Goal: Find specific page/section: Find specific page/section

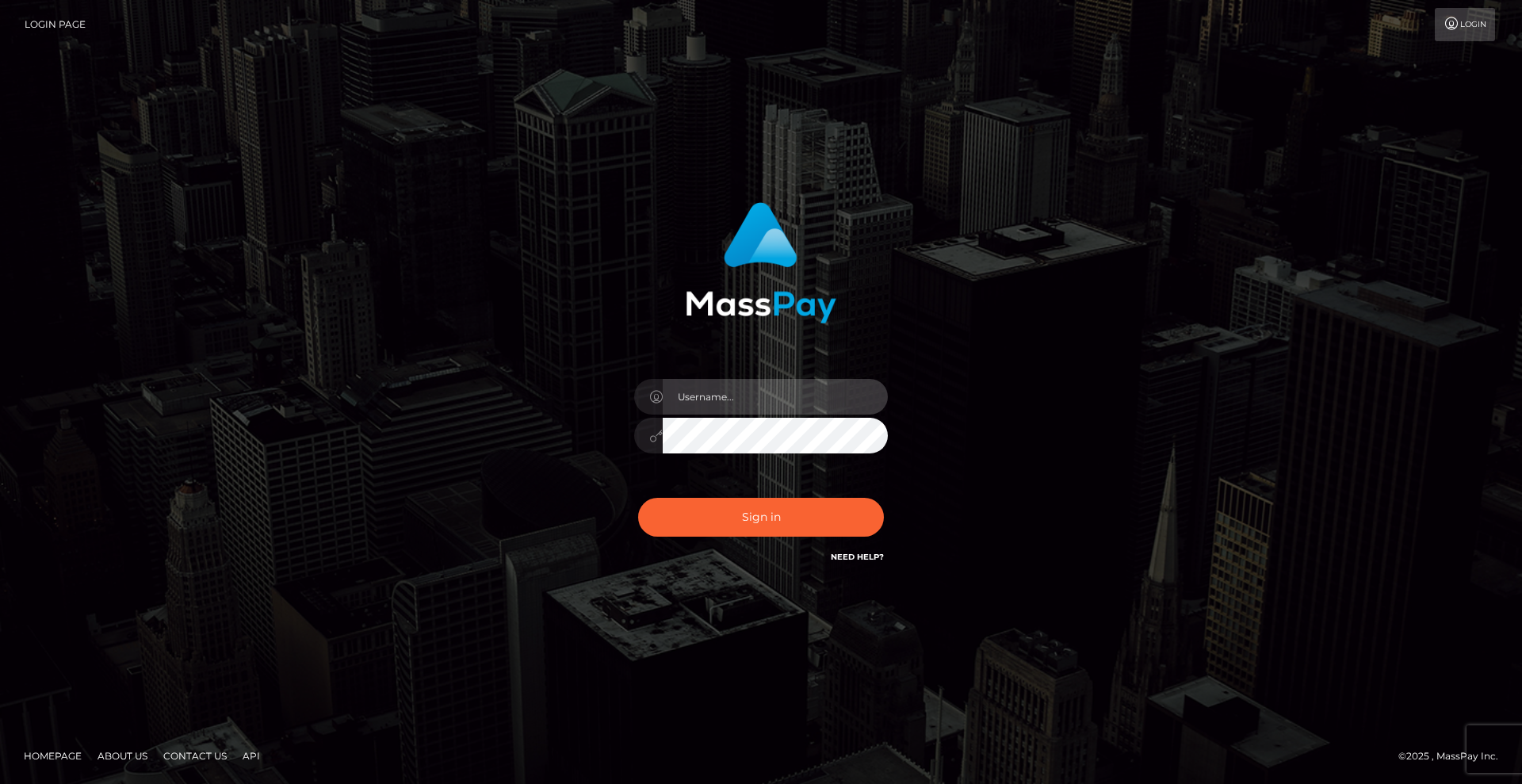
click at [790, 401] on input "text" at bounding box center [775, 397] width 225 height 36
type input "Christian.xcite"
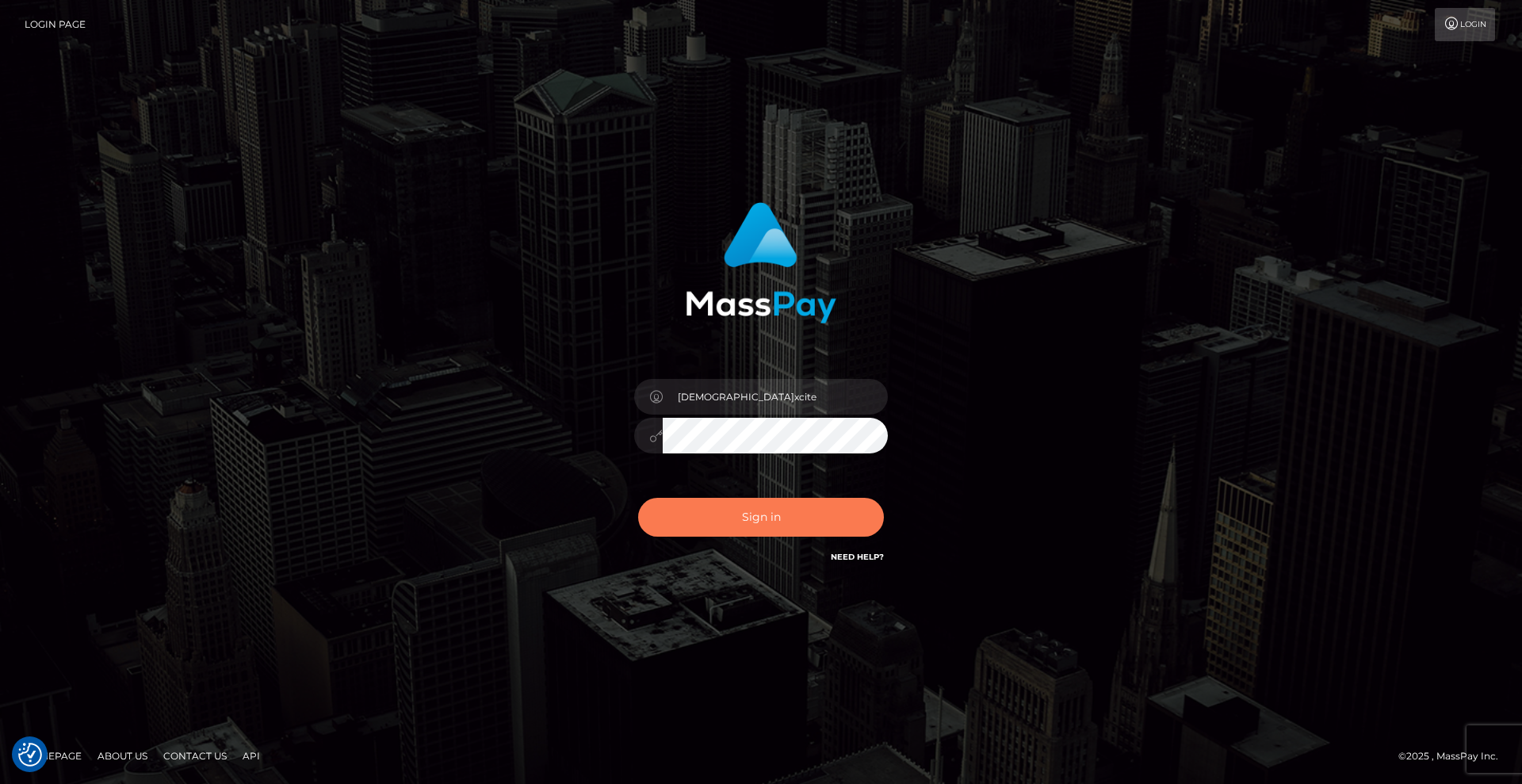
click at [742, 516] on button "Sign in" at bounding box center [761, 517] width 246 height 39
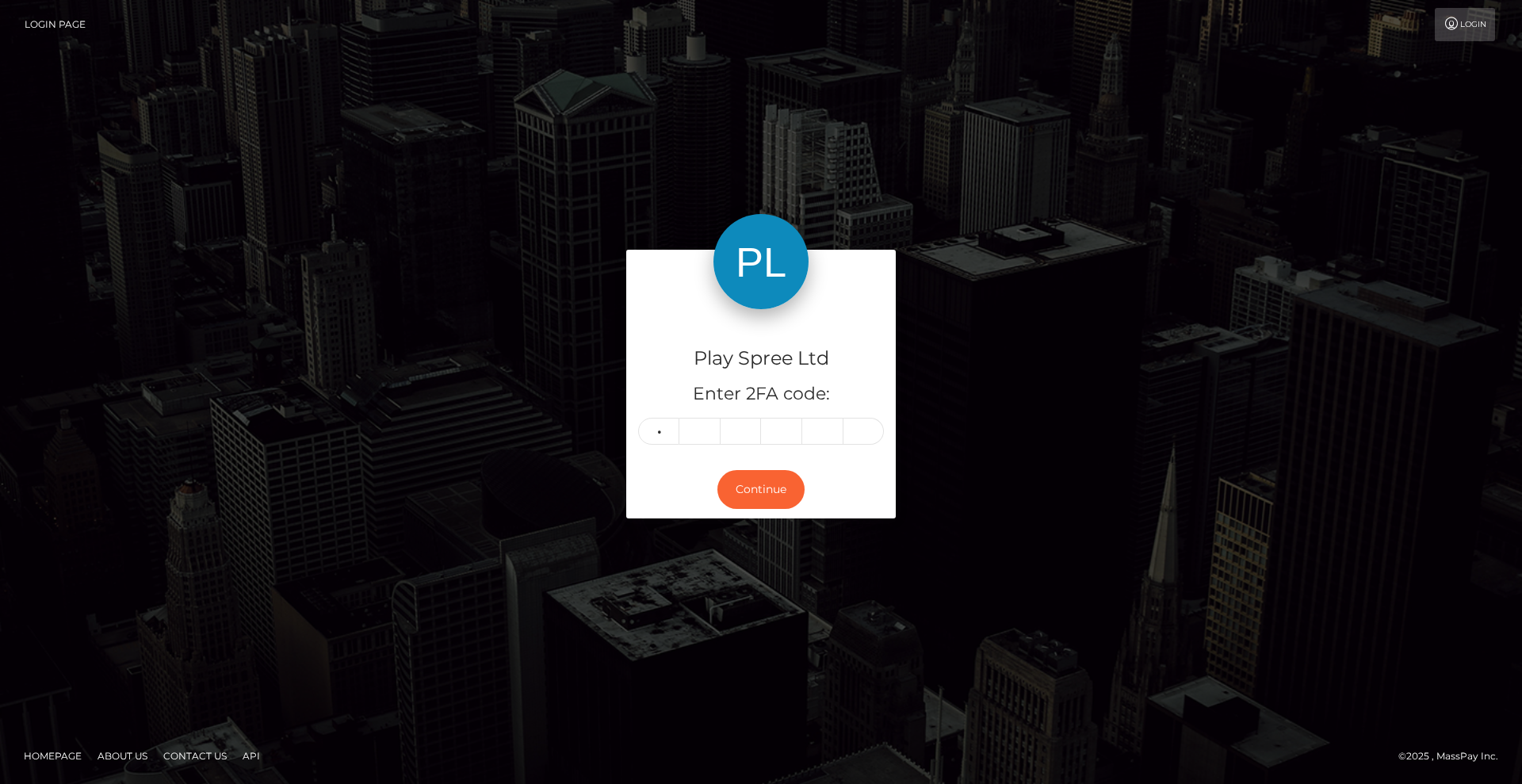
type input "0"
type input "6"
type input "8"
type input "5"
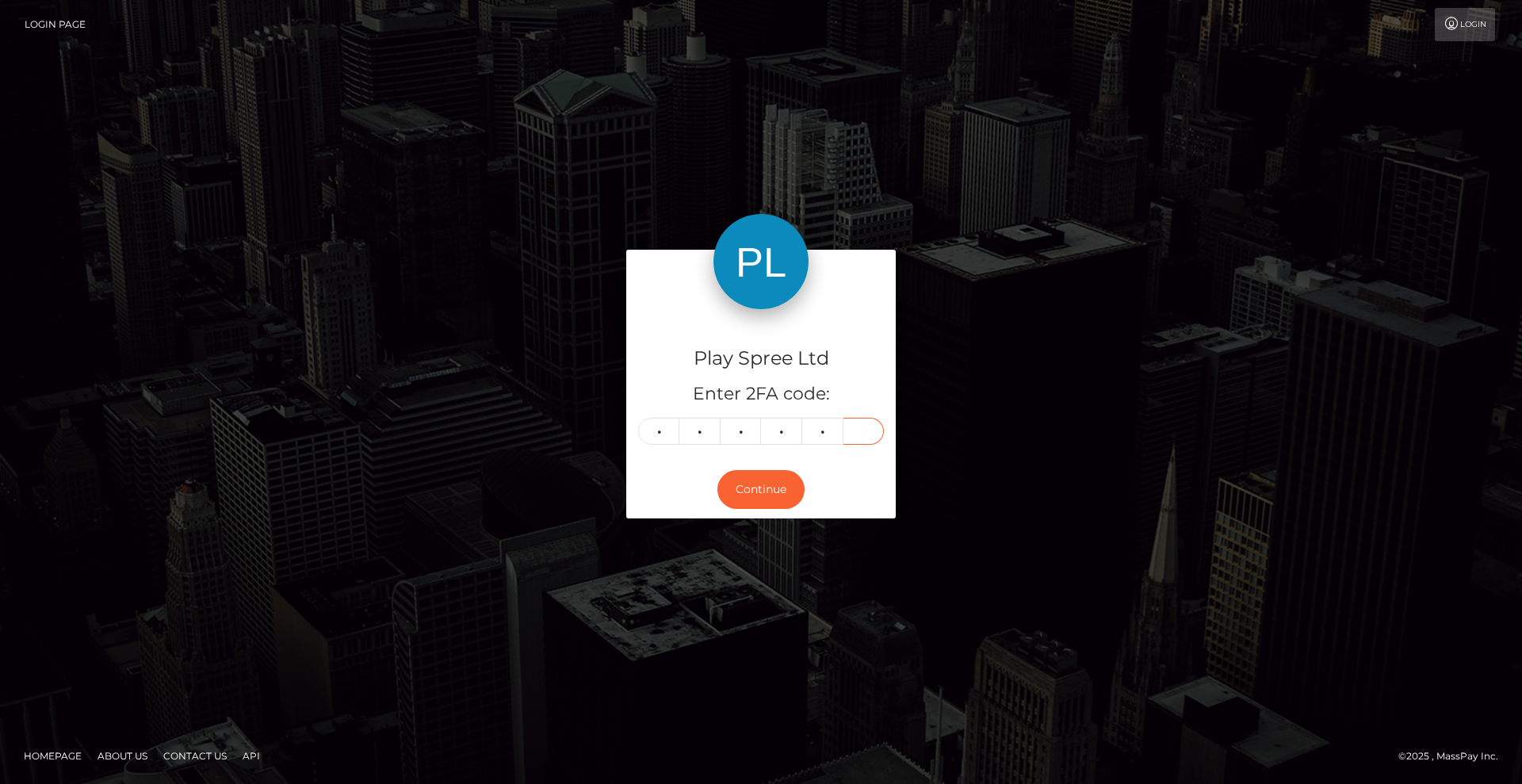
type input "0"
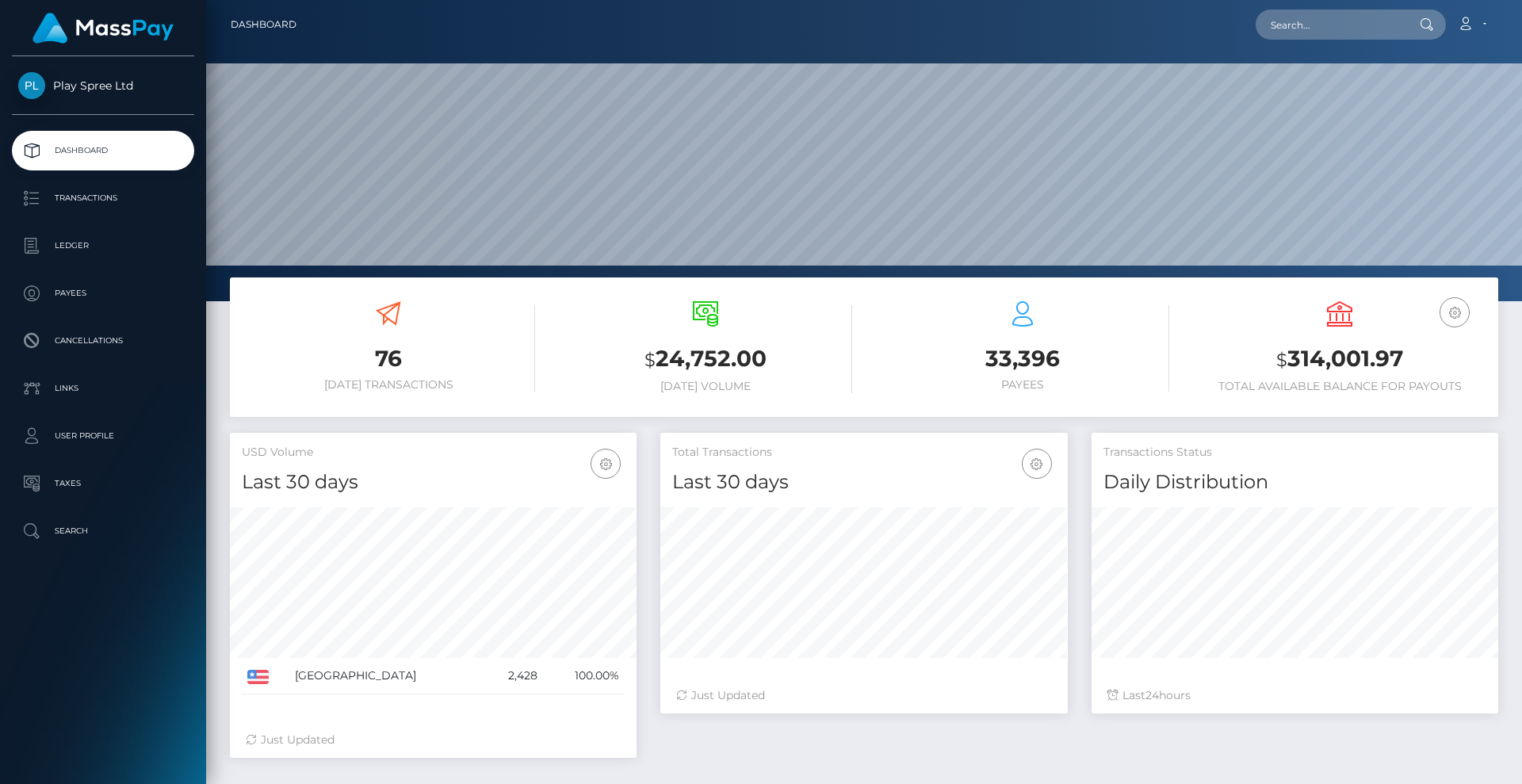
scroll to position [282, 407]
click at [1319, 31] on input "text" at bounding box center [1330, 24] width 149 height 30
paste input "78aa2d10-f1bf-46cb-898a-fba9da616b55"
type input "78aa2d10-f1bf-46cb-898a-fba9da616b55"
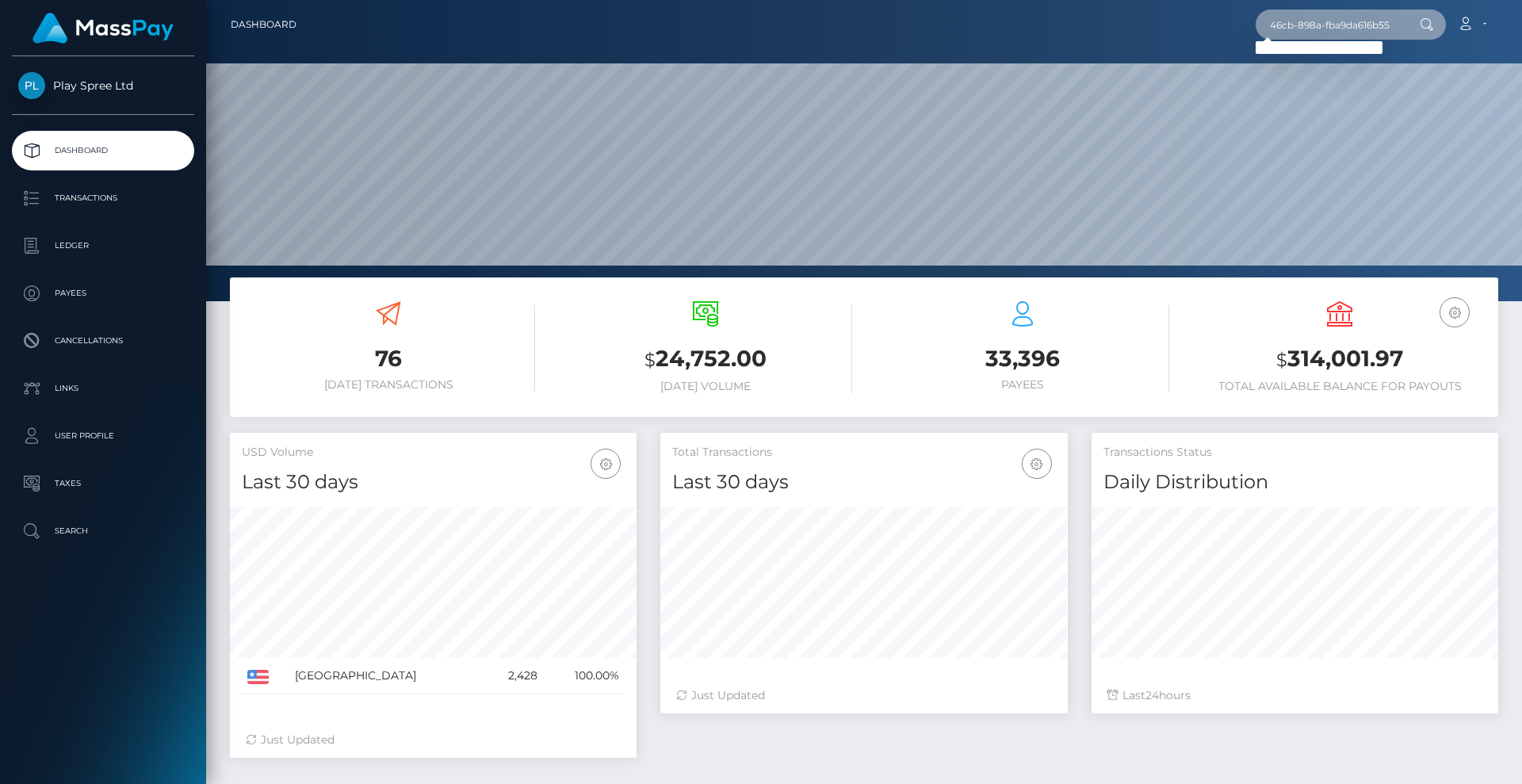
click at [1394, 21] on input "78aa2d10-f1bf-46cb-898a-fba9da616b55" at bounding box center [1330, 24] width 149 height 30
click at [1386, 32] on input "78aa2d10-f1bf-46cb-898a-fba9da616b55" at bounding box center [1330, 24] width 149 height 30
paste input "1513703"
type input "1513703"
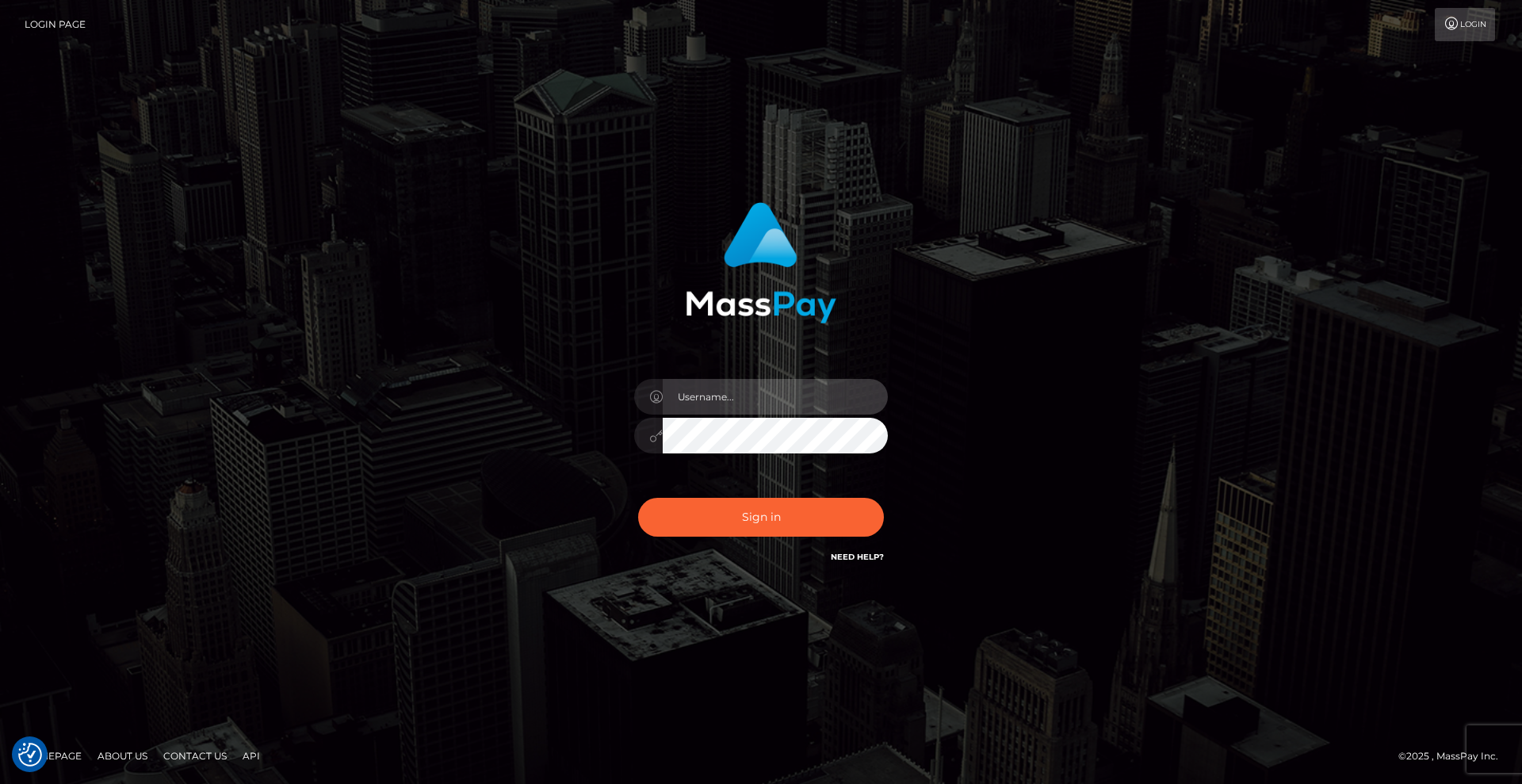
click at [722, 391] on input "text" at bounding box center [775, 397] width 225 height 36
type input "Christian.xcite"
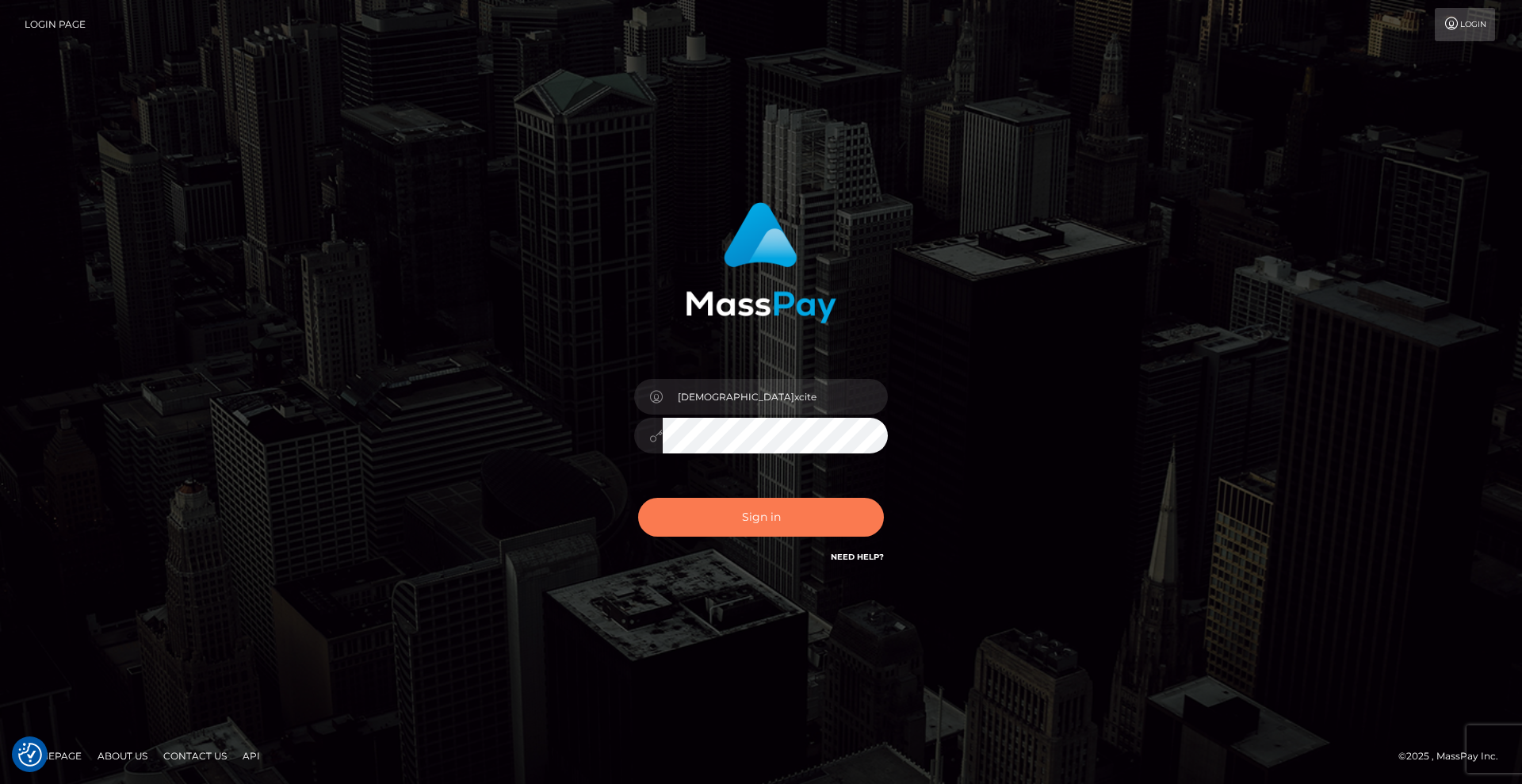
click at [799, 526] on button "Sign in" at bounding box center [761, 517] width 246 height 39
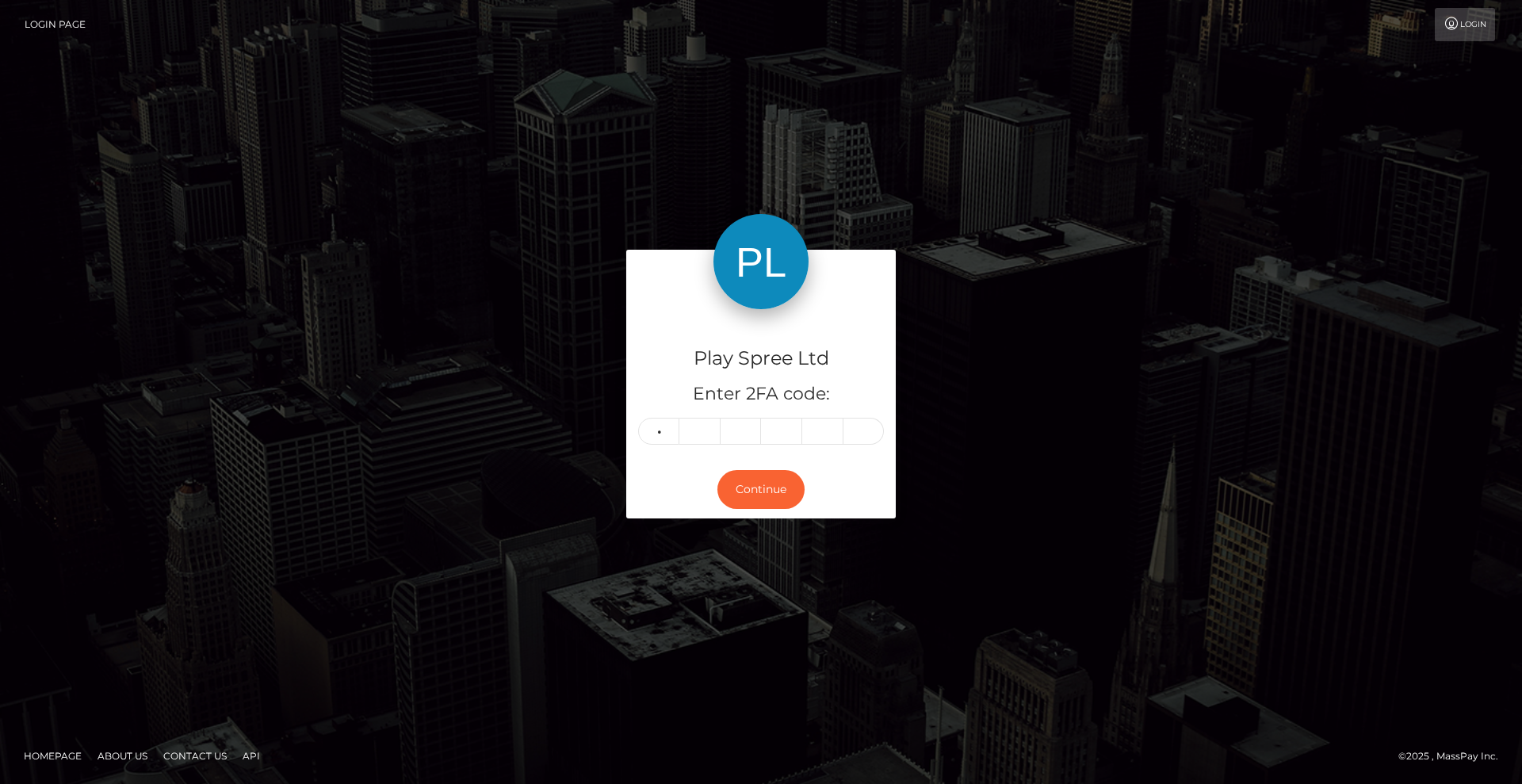
type input "2"
type input "9"
type input "8"
type input "2"
type input "9"
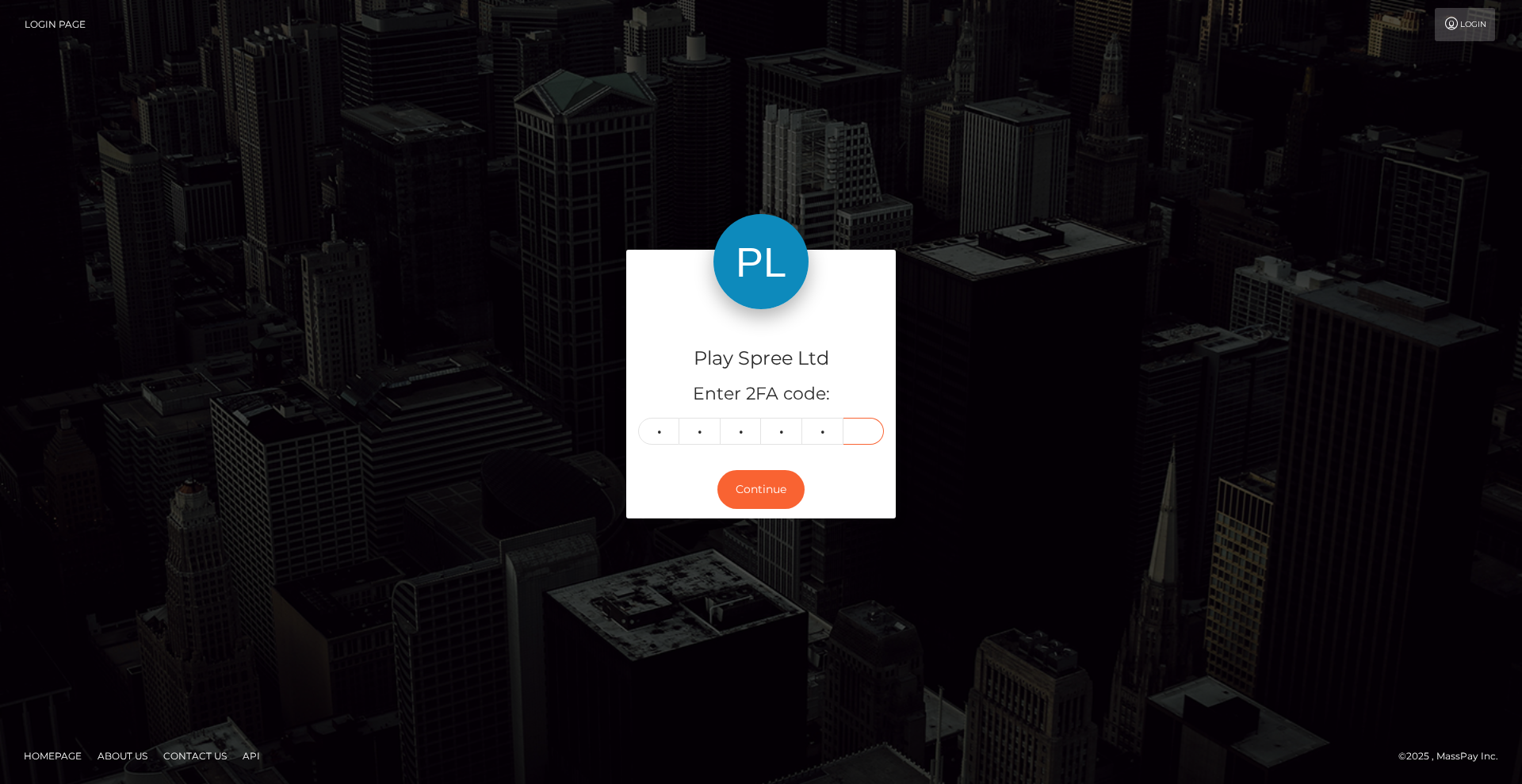
type input "3"
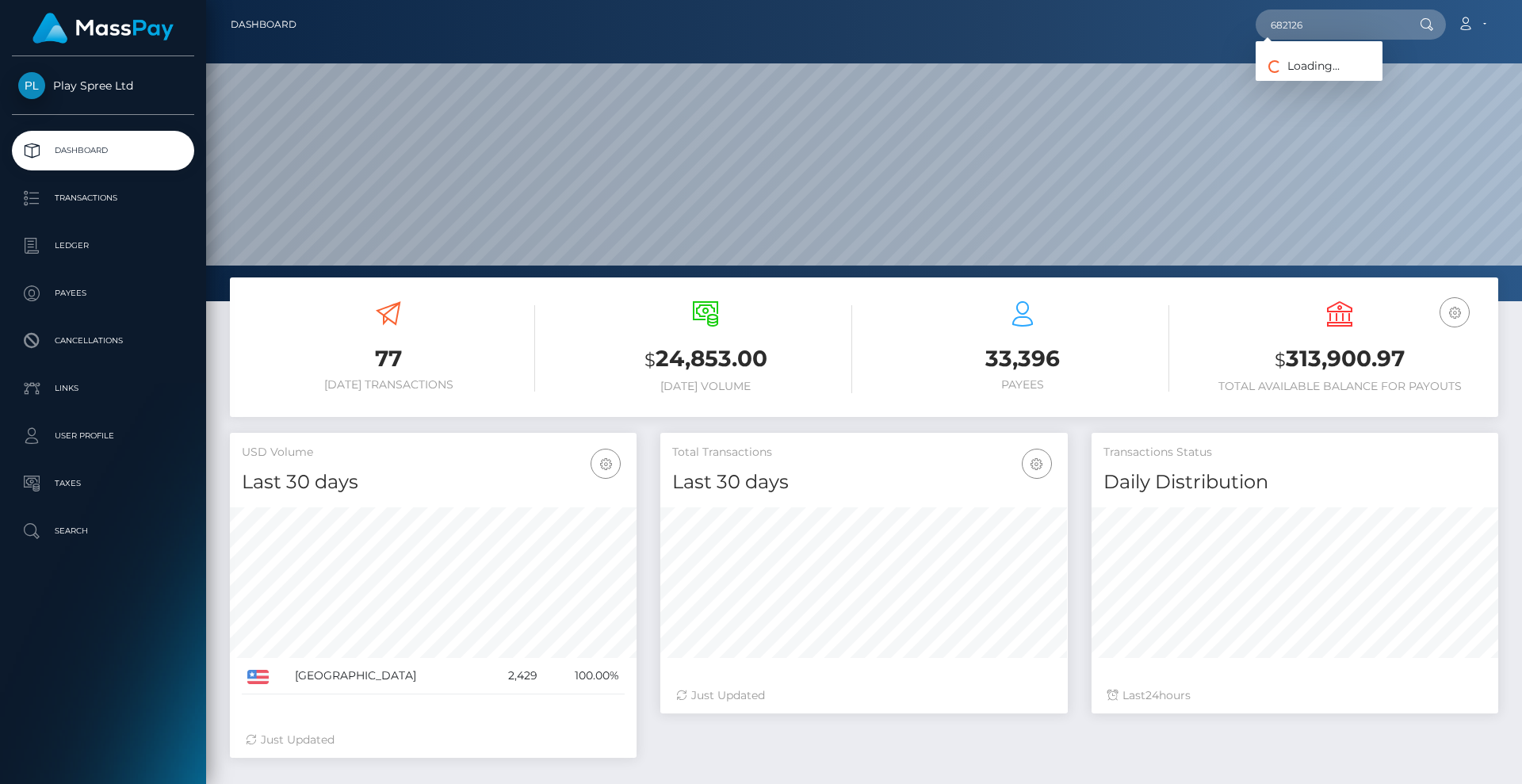
scroll to position [282, 407]
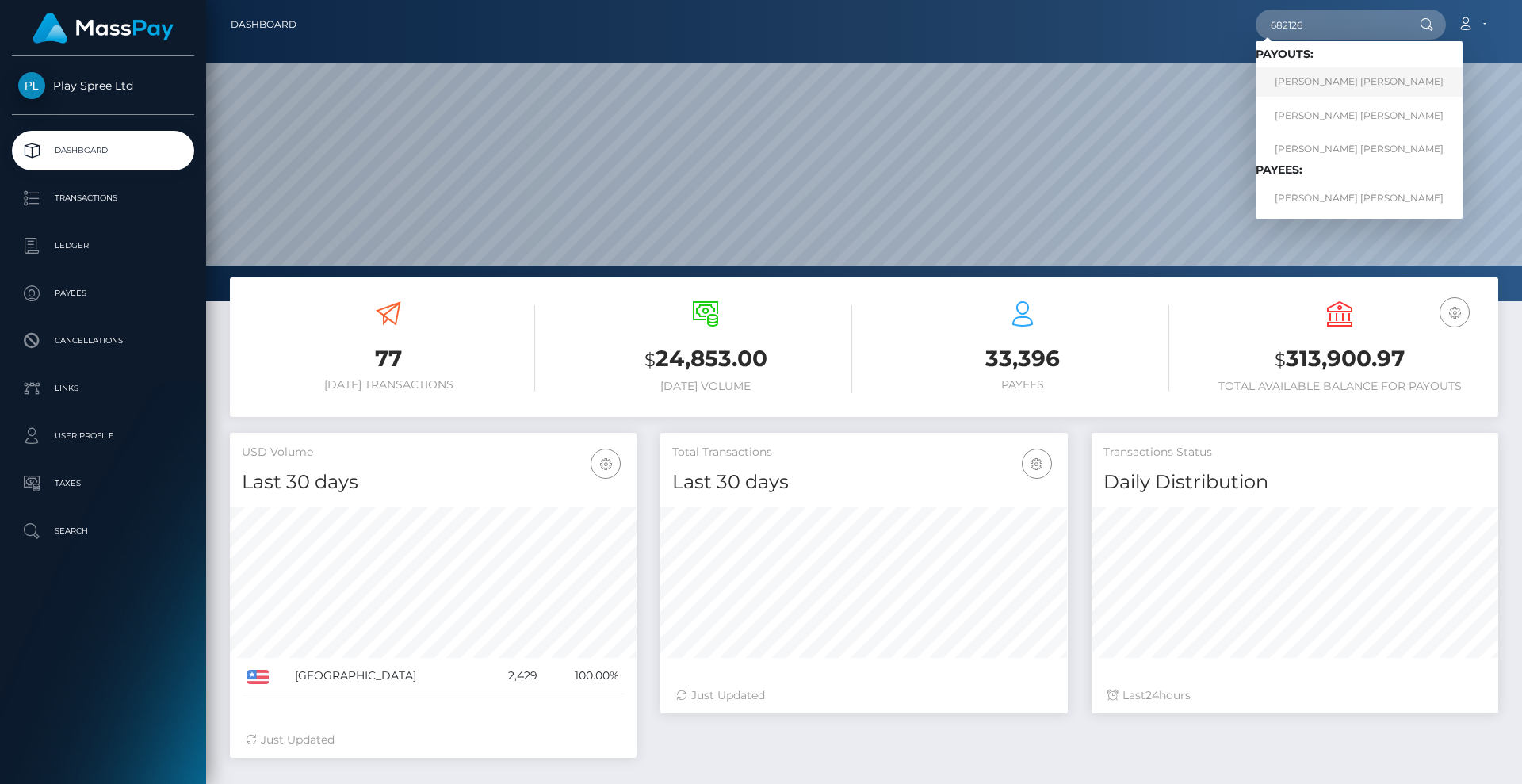
click at [1356, 87] on link "CHRISTOPHER SCOTT RICHARD" at bounding box center [1359, 82] width 207 height 29
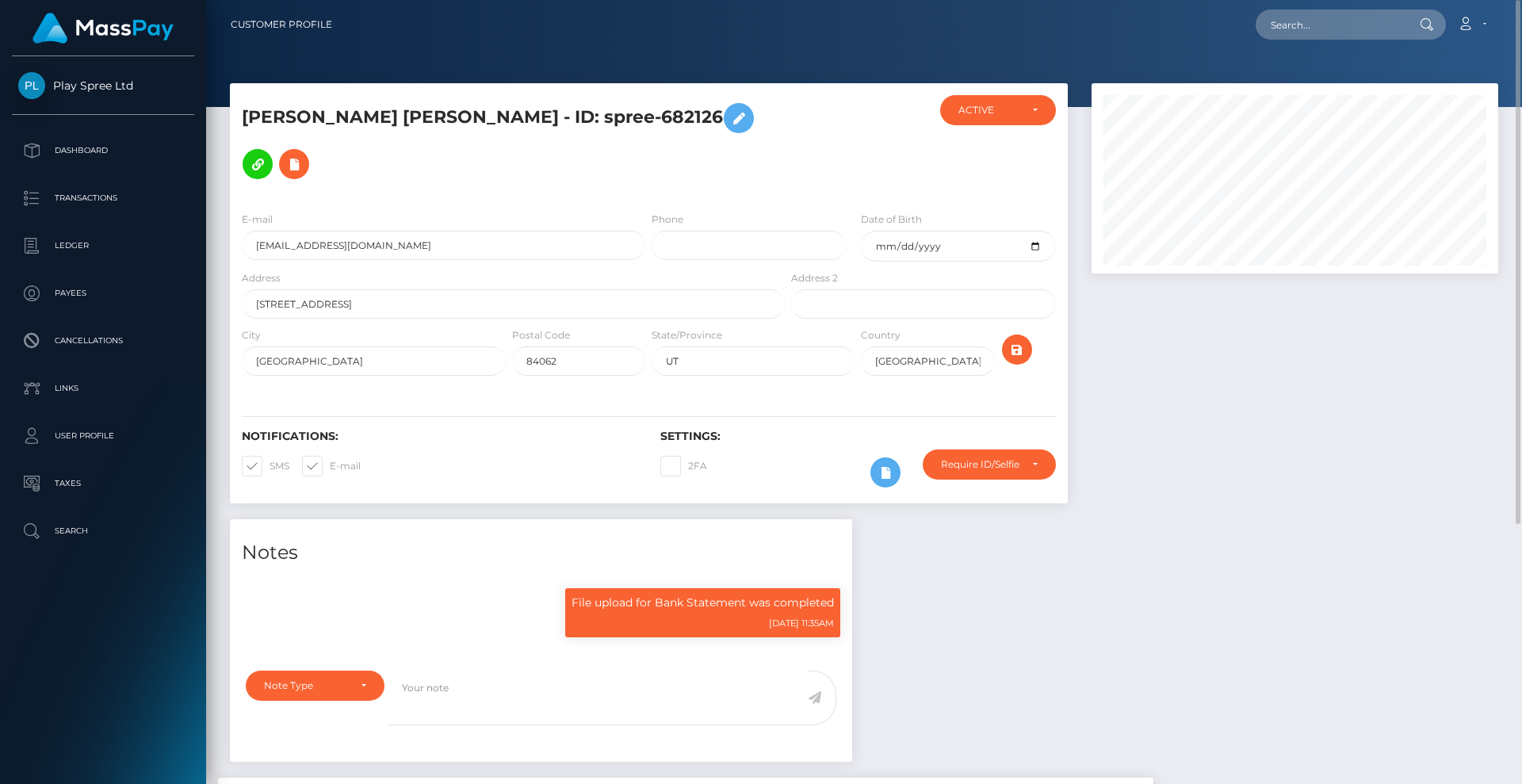
scroll to position [190, 407]
click at [1273, 515] on div at bounding box center [1295, 300] width 431 height 436
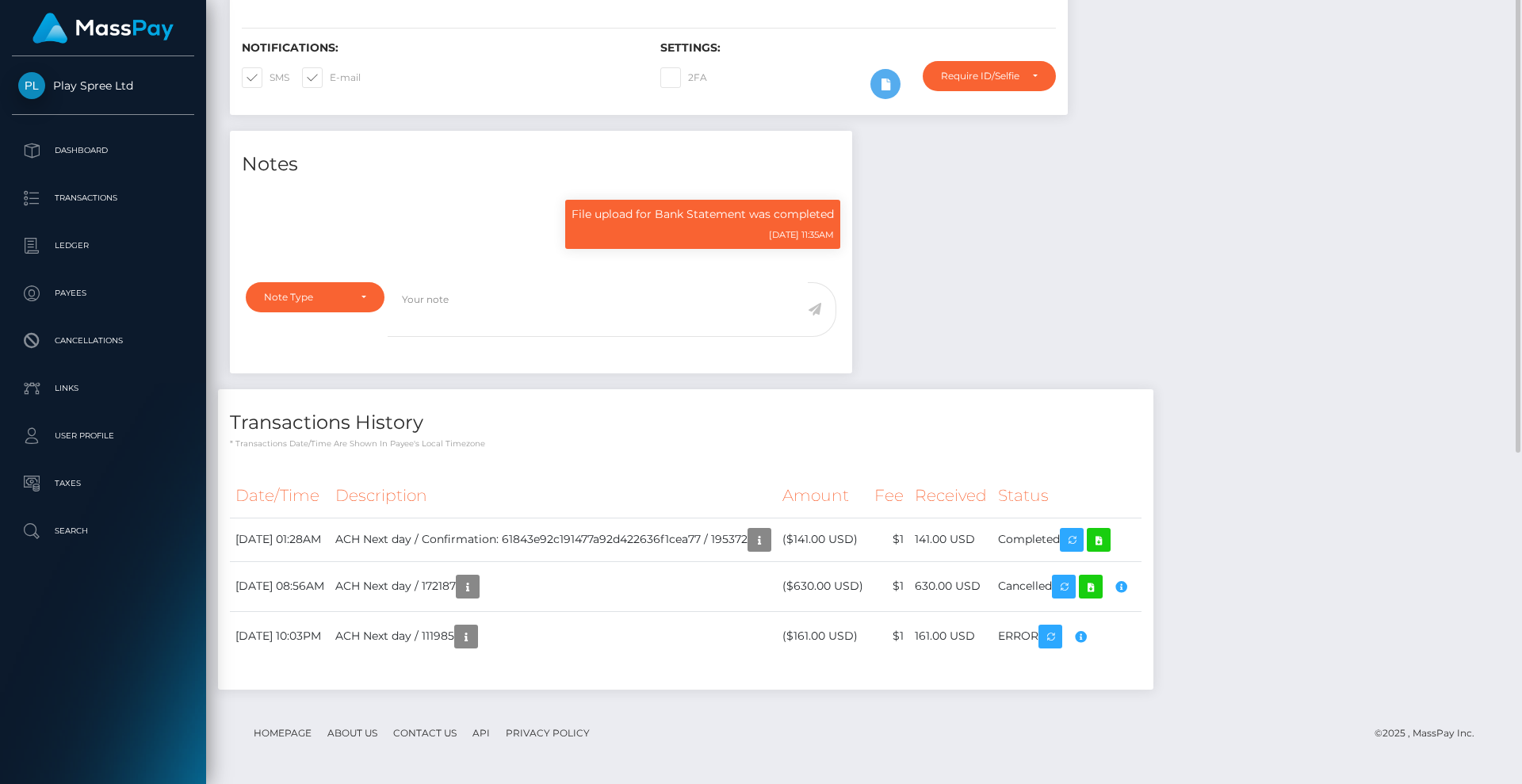
scroll to position [0, 0]
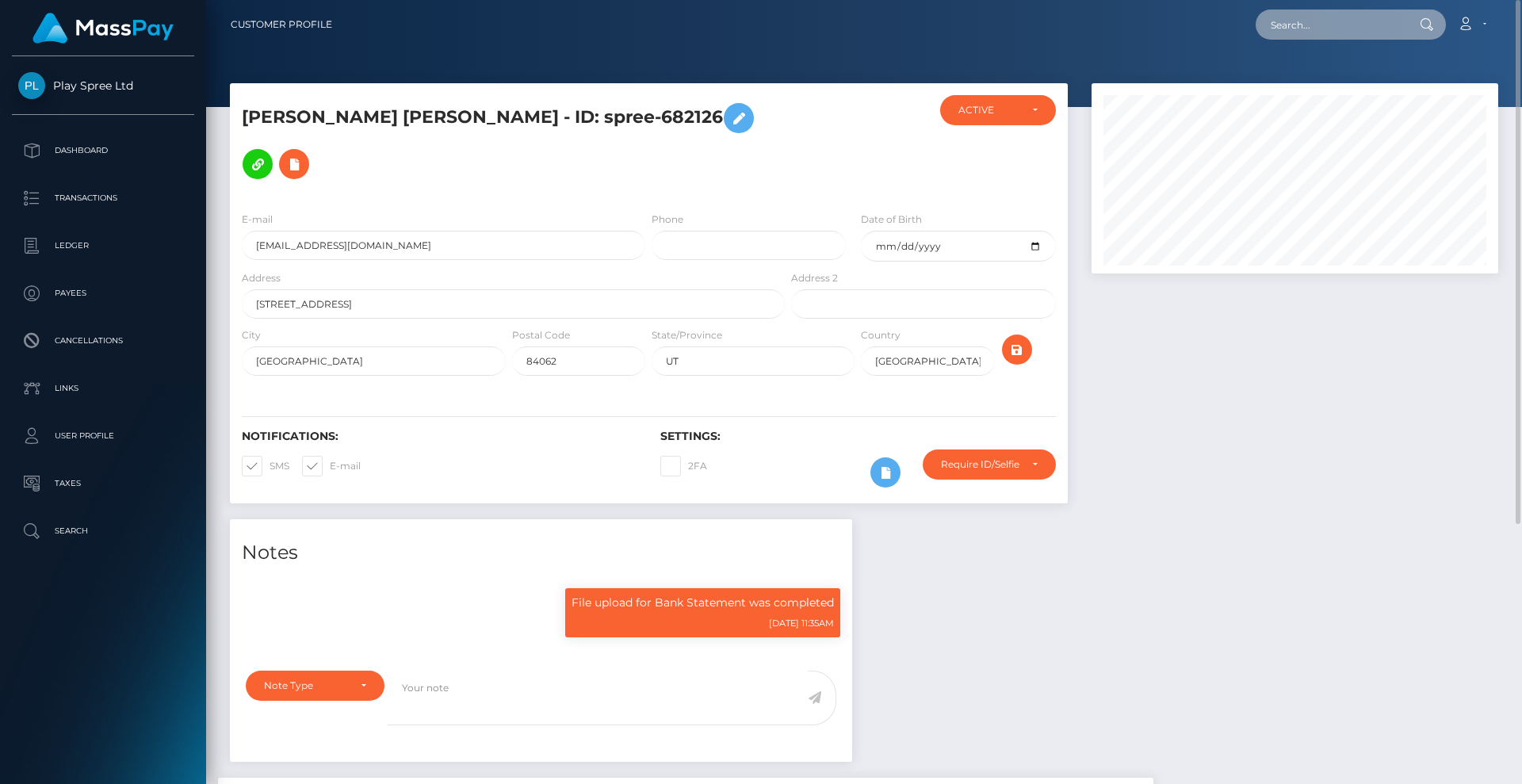
click at [1317, 27] on input "text" at bounding box center [1330, 24] width 149 height 30
paste input "988810"
type input "988810"
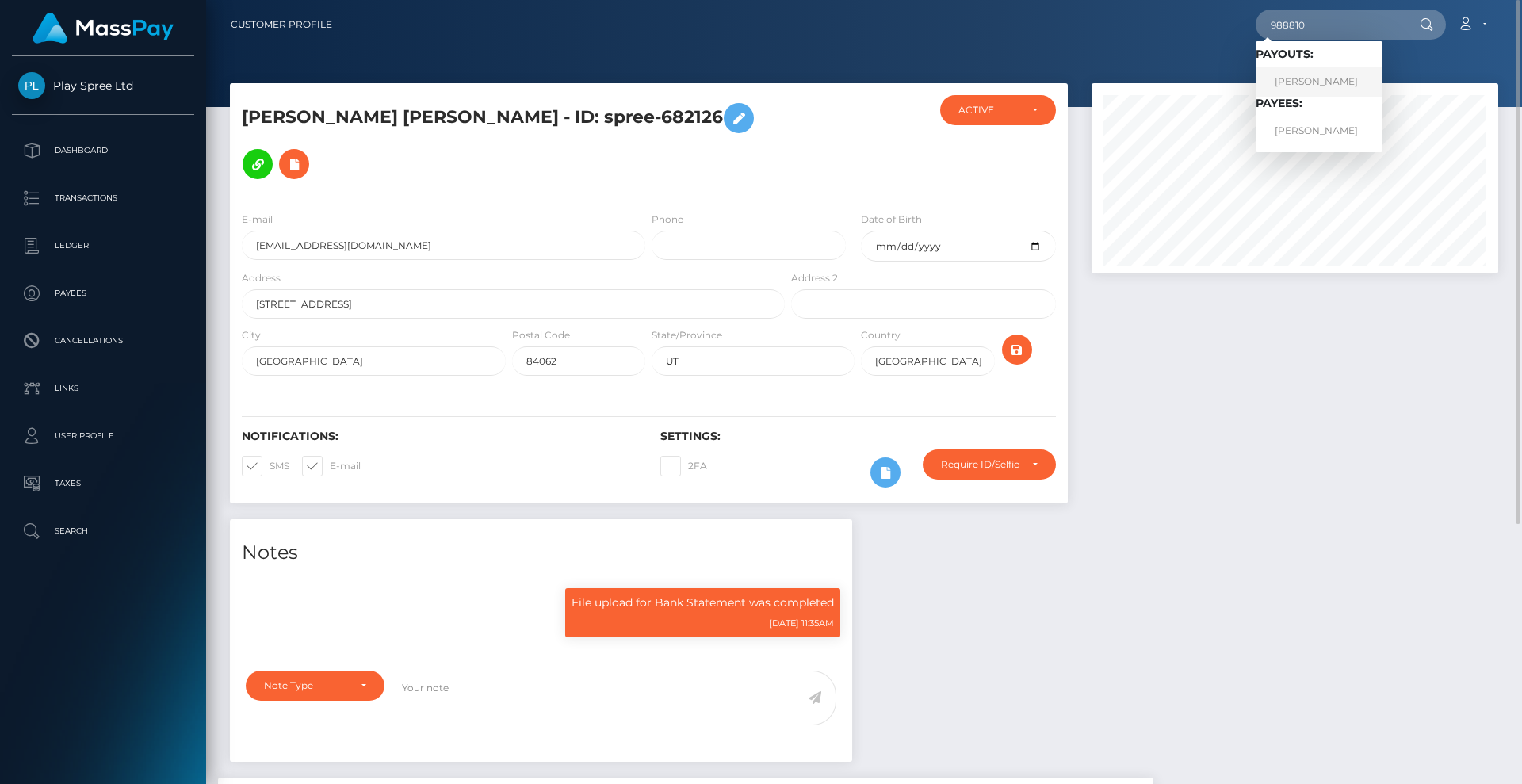
click at [1339, 83] on link "JOSE GUADALUPE MENDOZA" at bounding box center [1319, 82] width 127 height 29
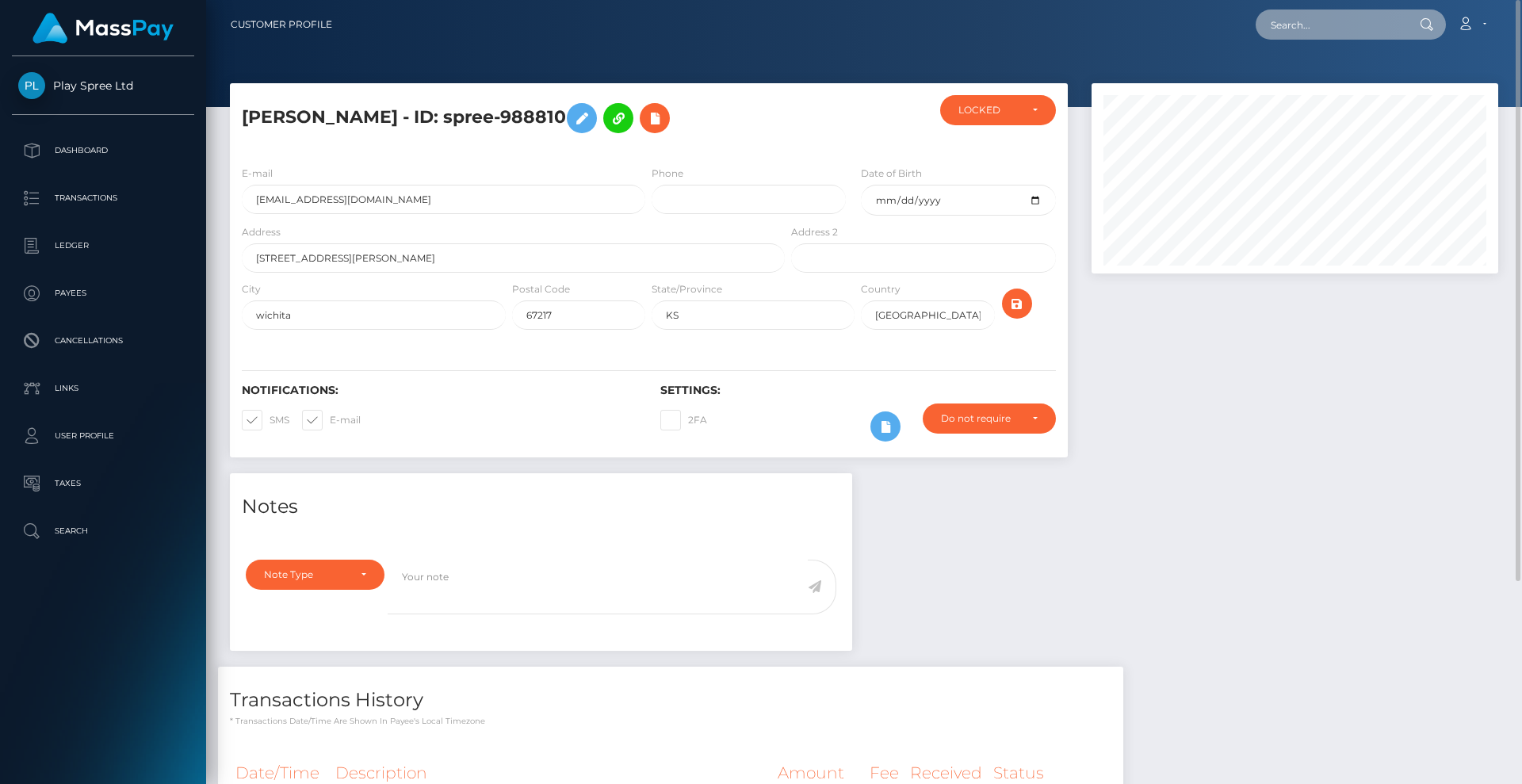
click at [1354, 30] on input "text" at bounding box center [1330, 24] width 149 height 30
paste input "448397"
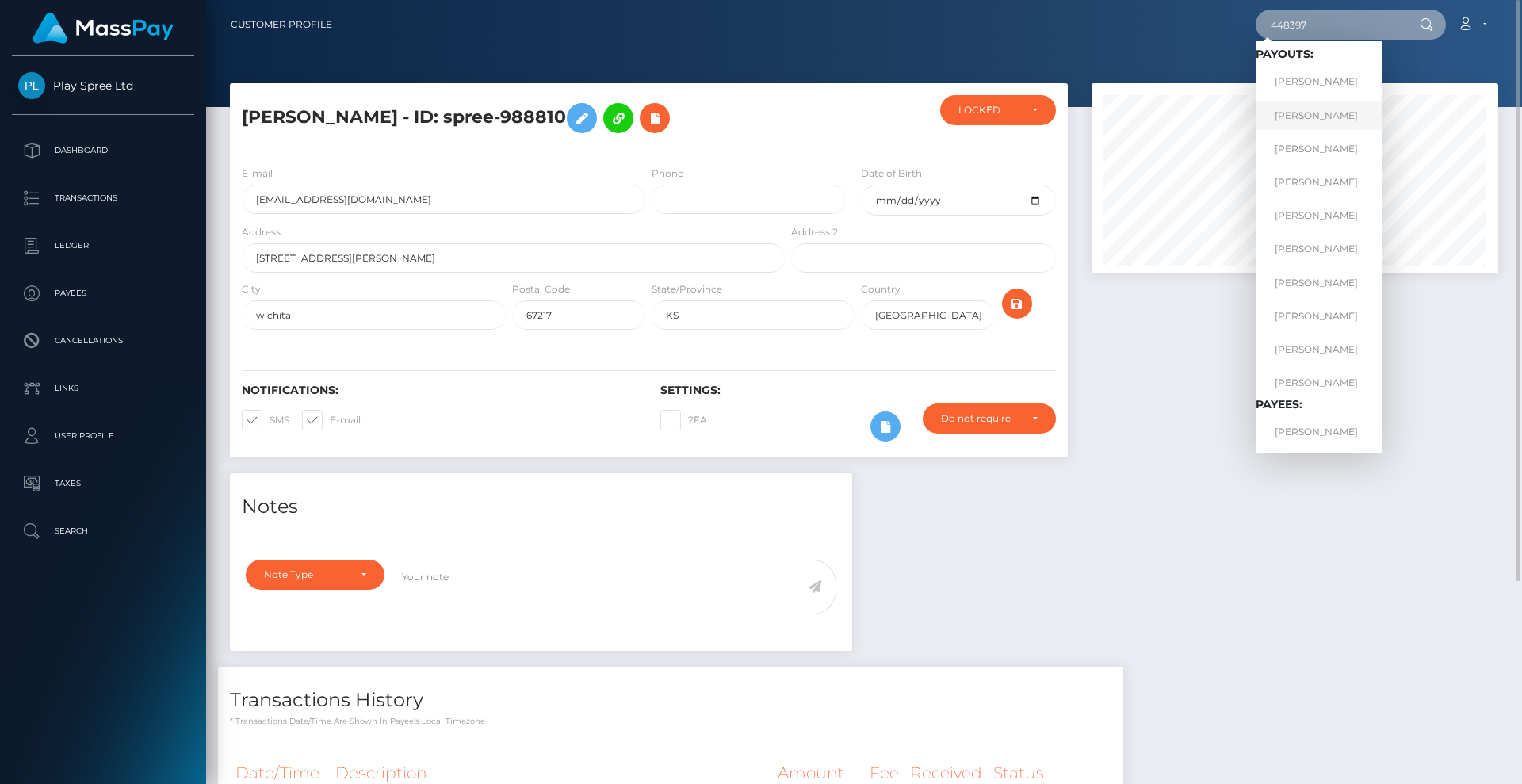
type input "448397"
click at [1318, 111] on link "HEATH D MIZE" at bounding box center [1319, 116] width 127 height 29
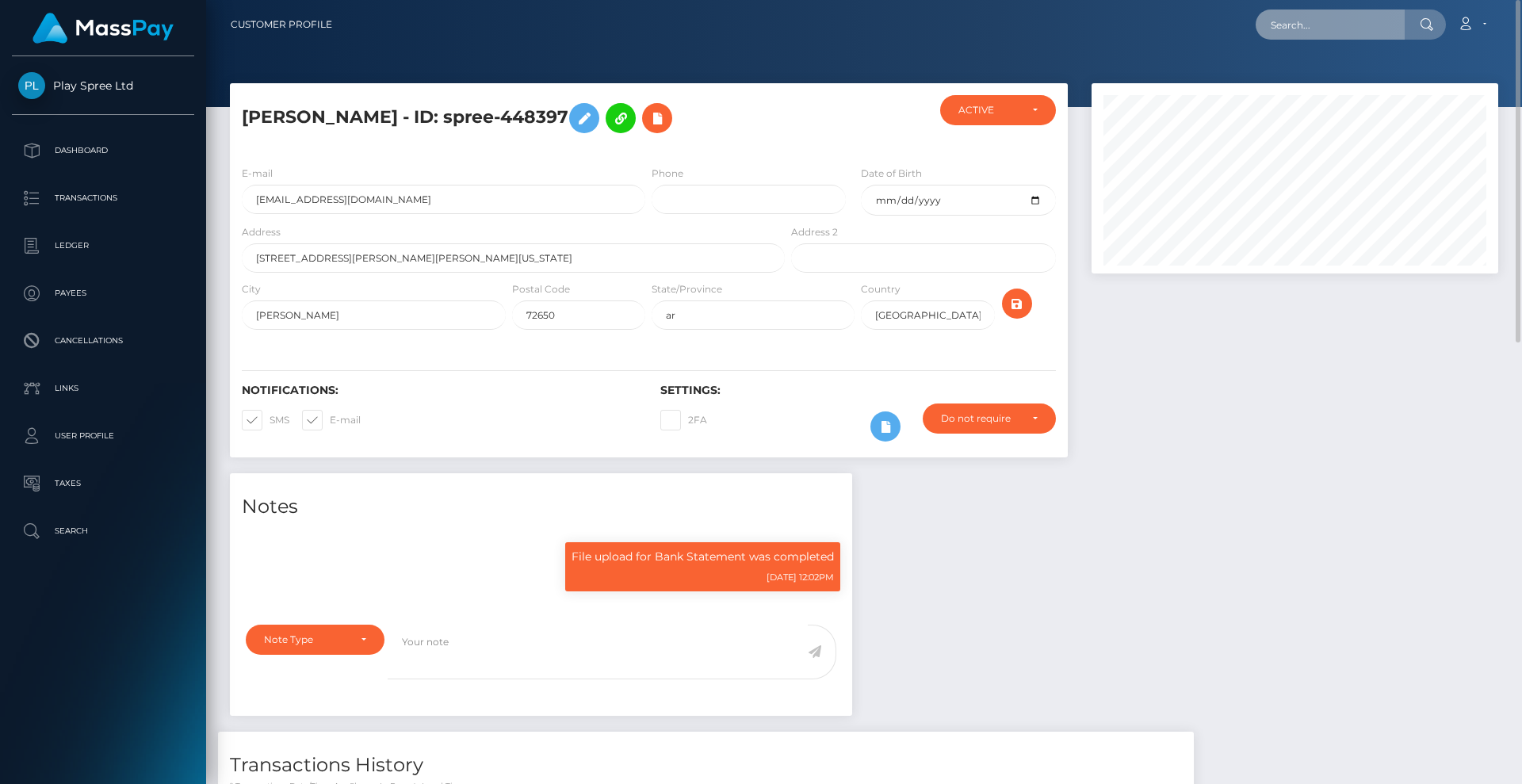
click at [1306, 27] on input "text" at bounding box center [1330, 24] width 149 height 30
paste input "1071864"
type input "1071864"
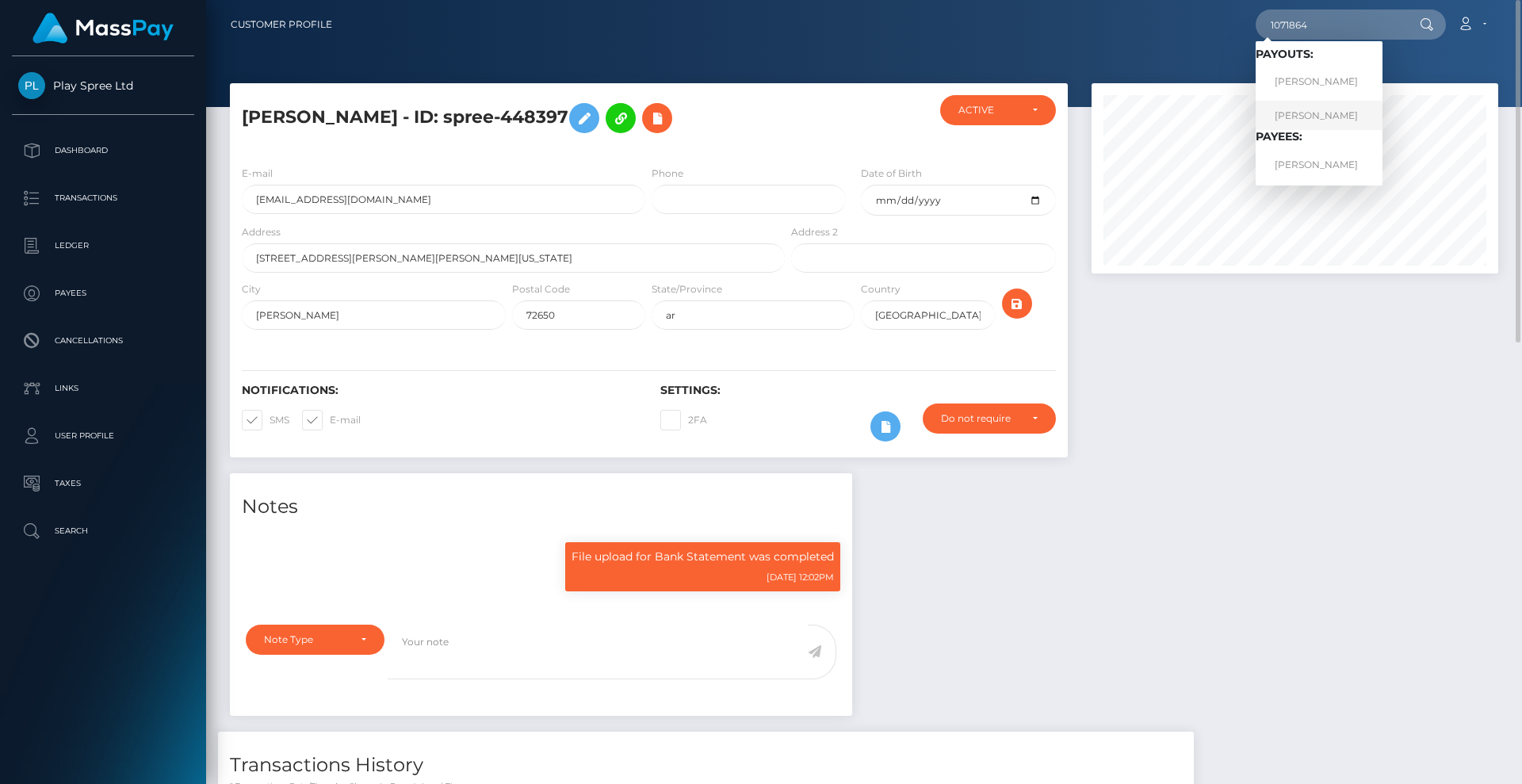
click at [1315, 106] on link "[PERSON_NAME]" at bounding box center [1319, 116] width 127 height 29
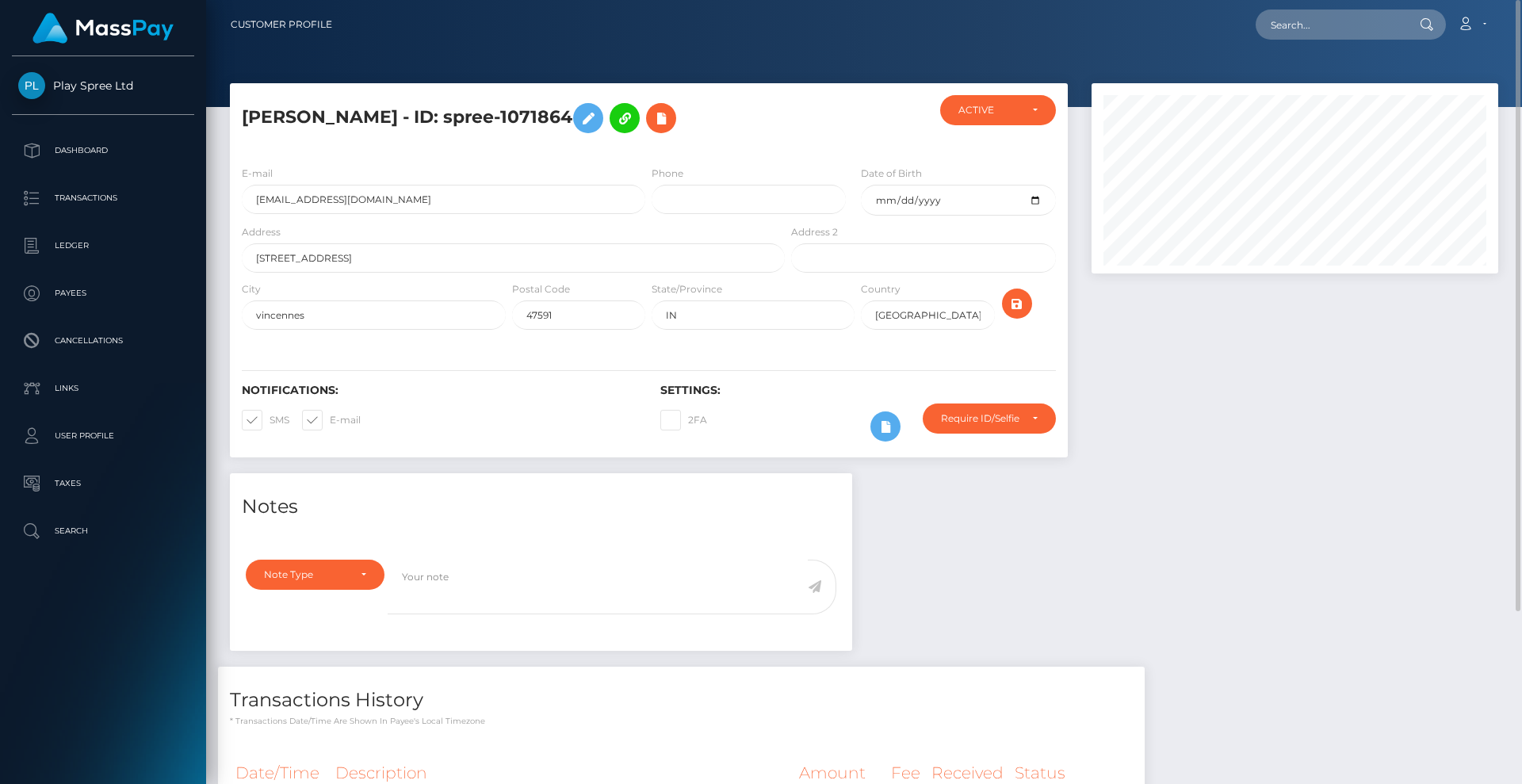
scroll to position [190, 407]
click at [1317, 27] on input "text" at bounding box center [1330, 24] width 149 height 30
paste input "690629"
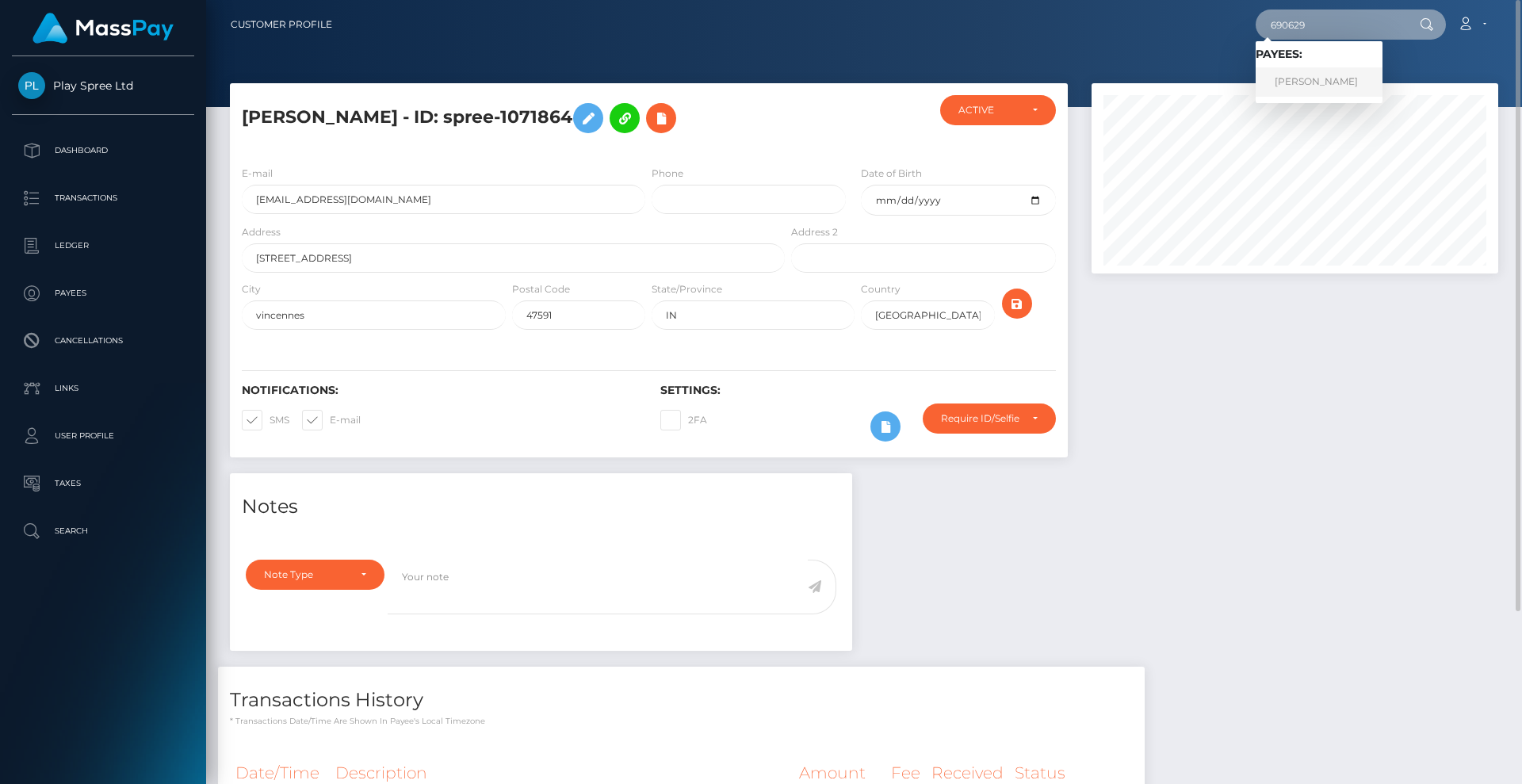
type input "690629"
click at [1334, 83] on link "[PERSON_NAME]" at bounding box center [1319, 82] width 127 height 29
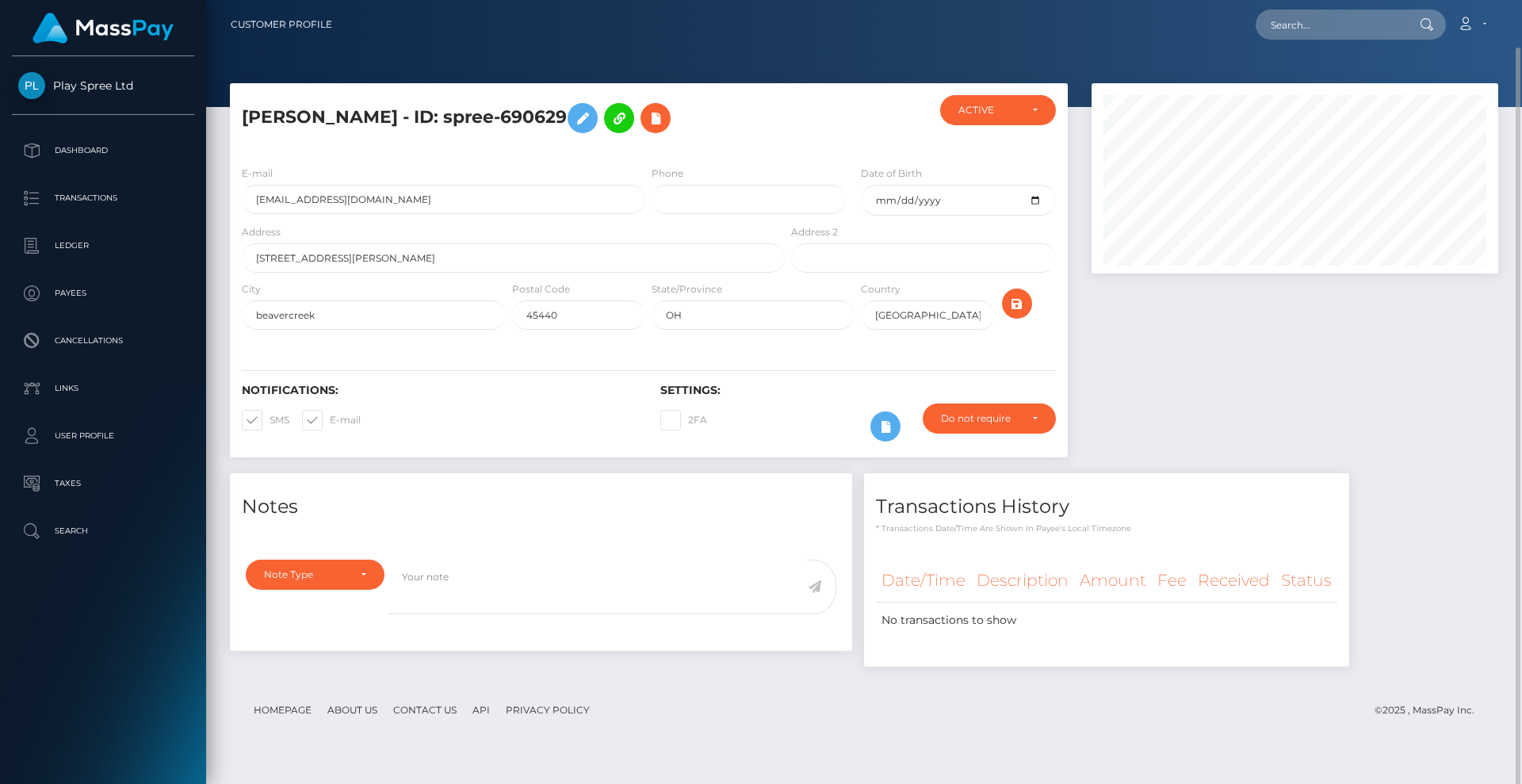
scroll to position [24, 0]
